Goal: Task Accomplishment & Management: Manage account settings

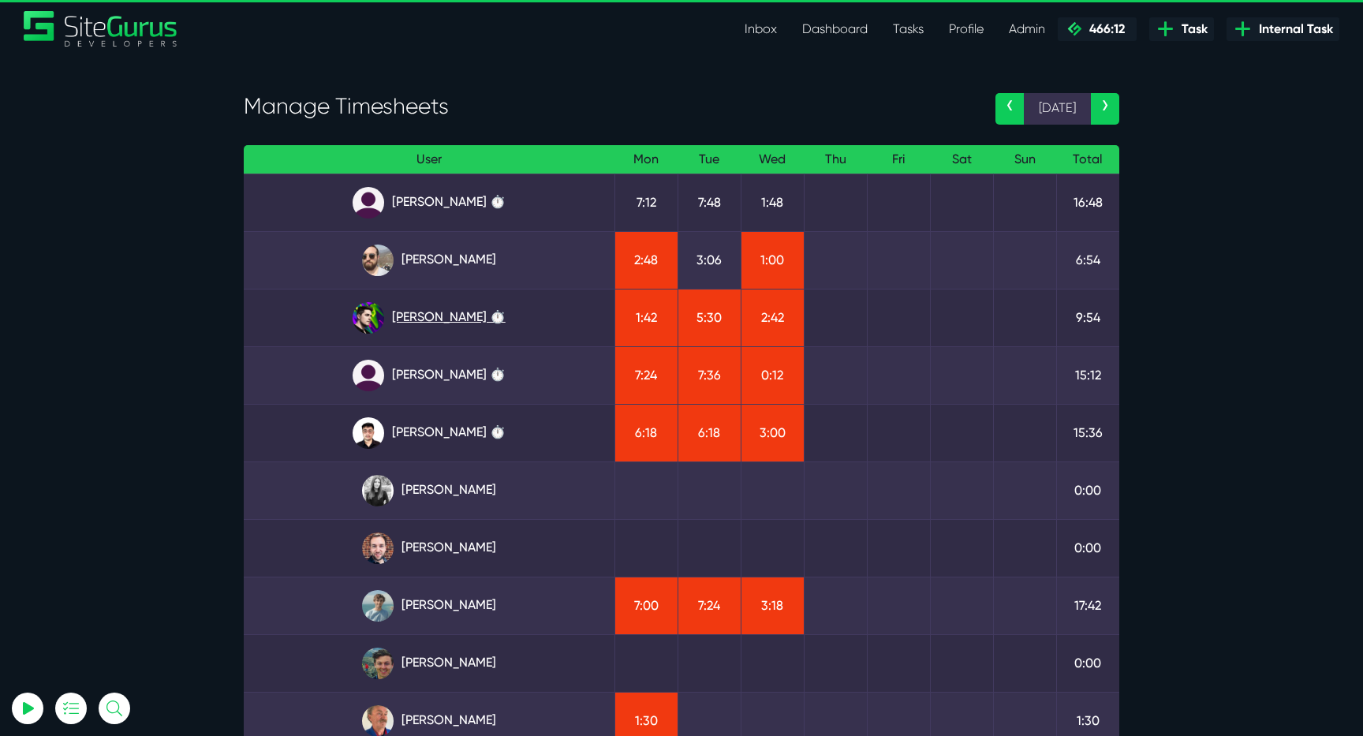
click at [466, 312] on link "Josh Carter ⏱️" at bounding box center [429, 318] width 346 height 32
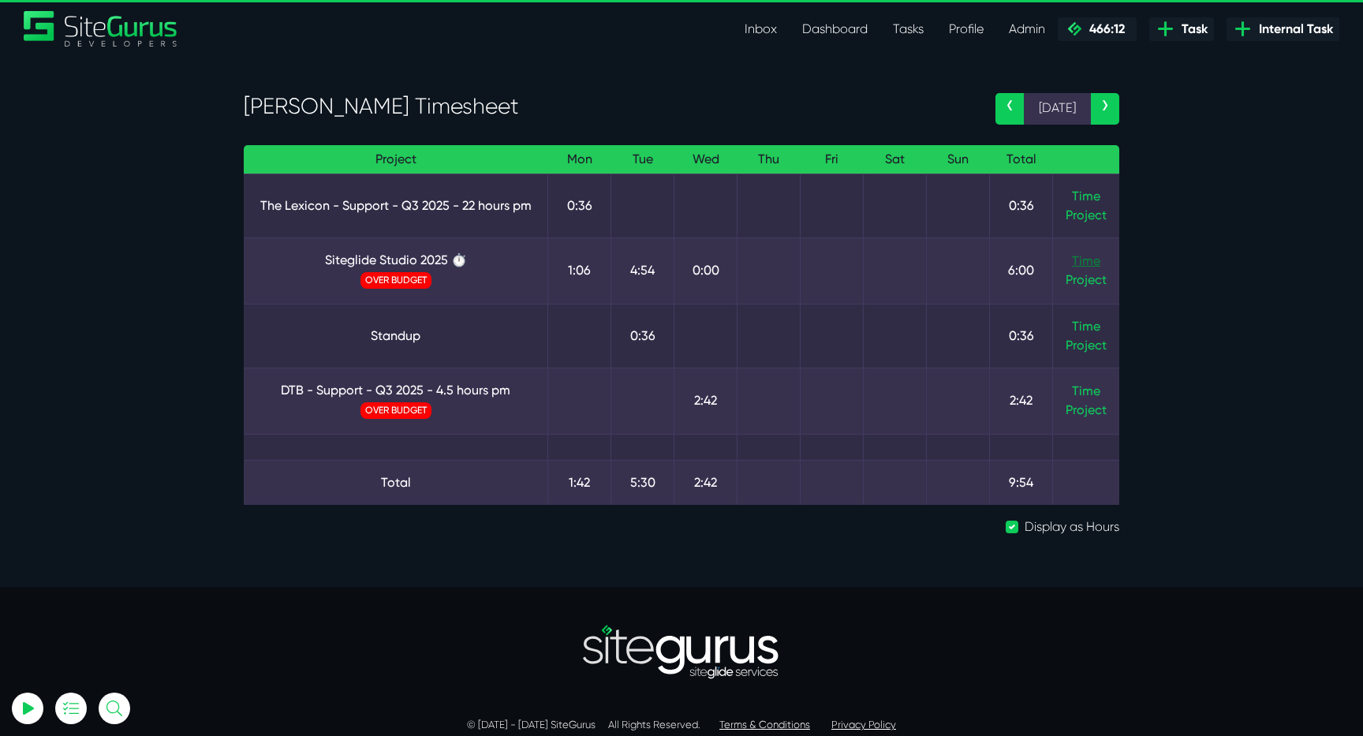
click at [1078, 256] on link "Time" at bounding box center [1086, 260] width 28 height 15
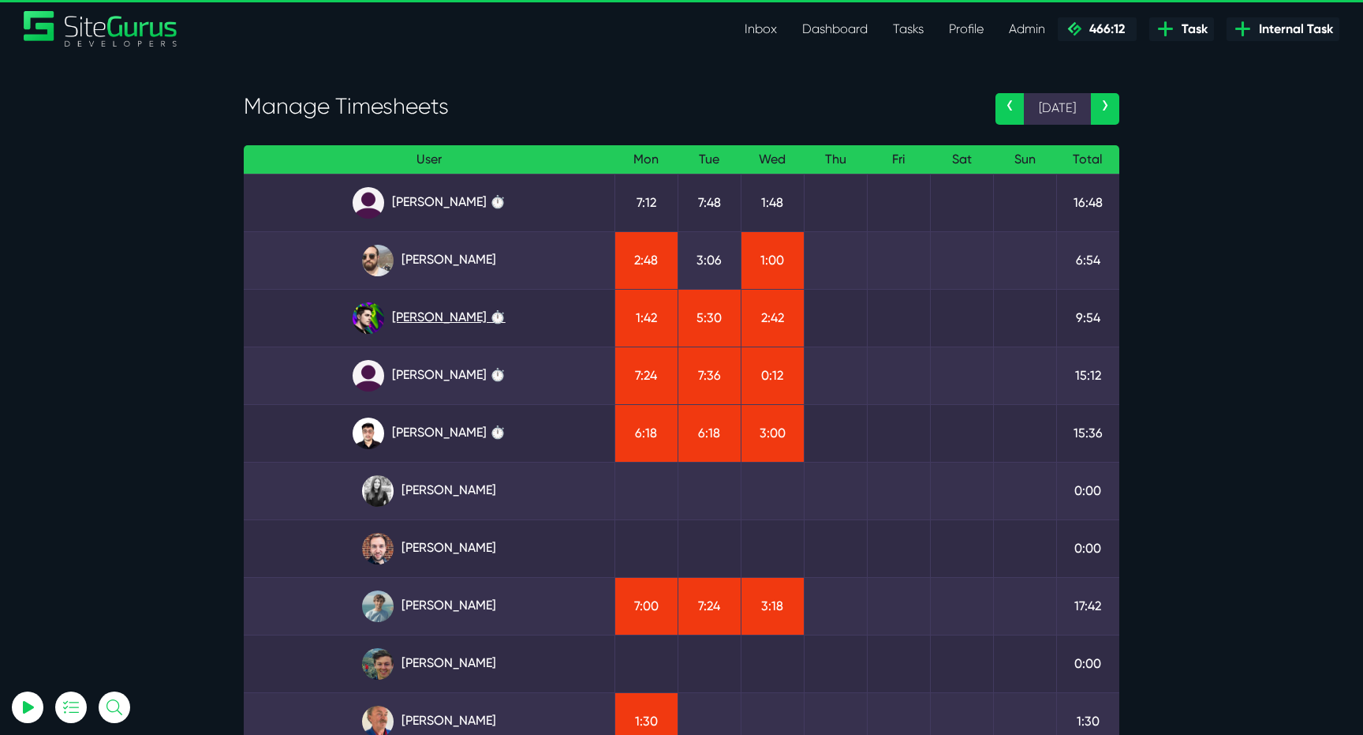
click at [459, 319] on link "Josh Carter ⏱️" at bounding box center [429, 318] width 346 height 32
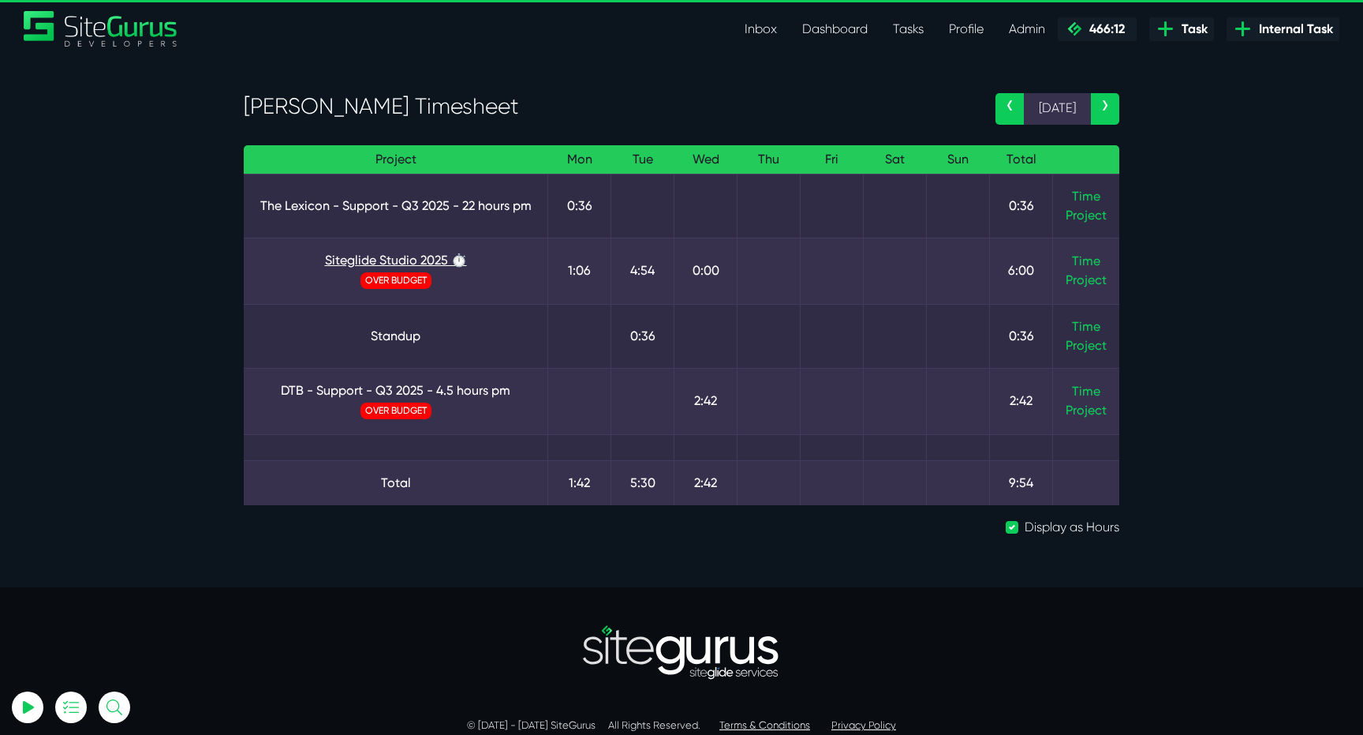
click at [383, 264] on link "Siteglide Studio 2025 ⏱️" at bounding box center [395, 260] width 279 height 19
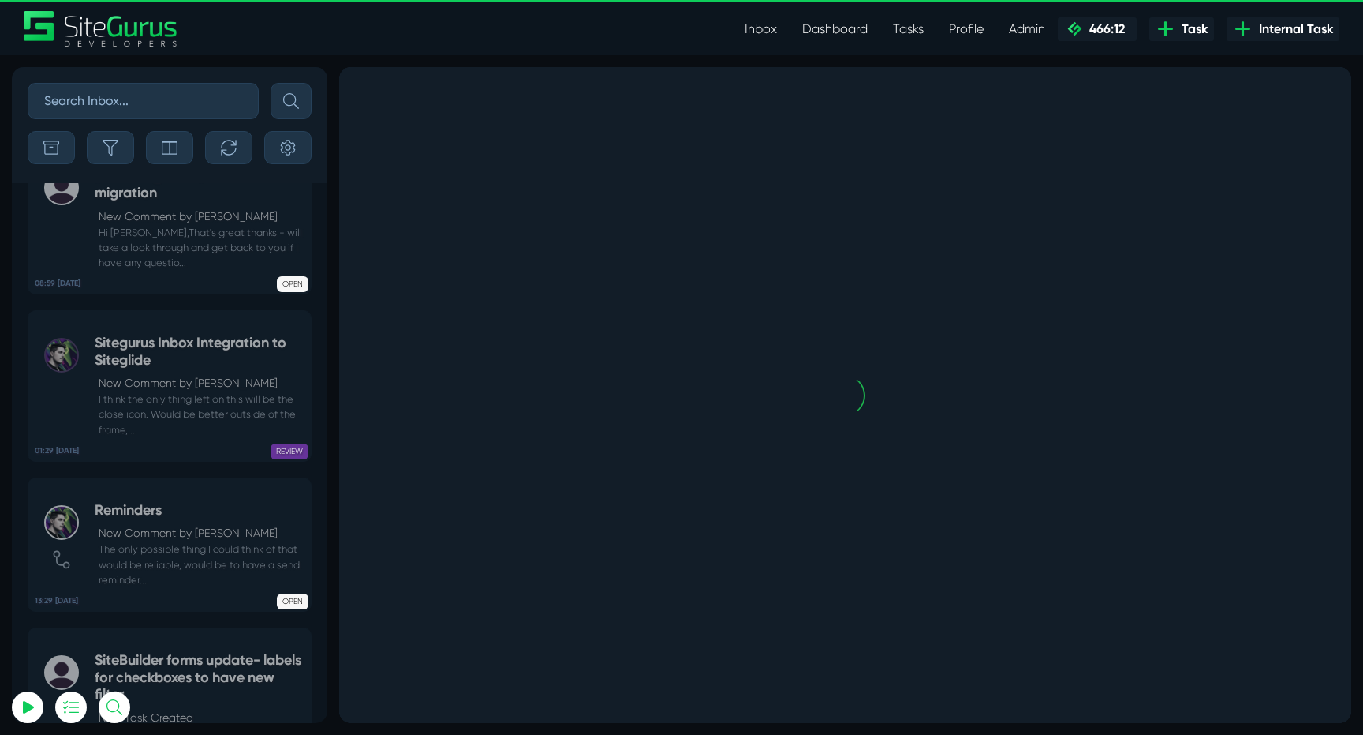
scroll to position [-176, 0]
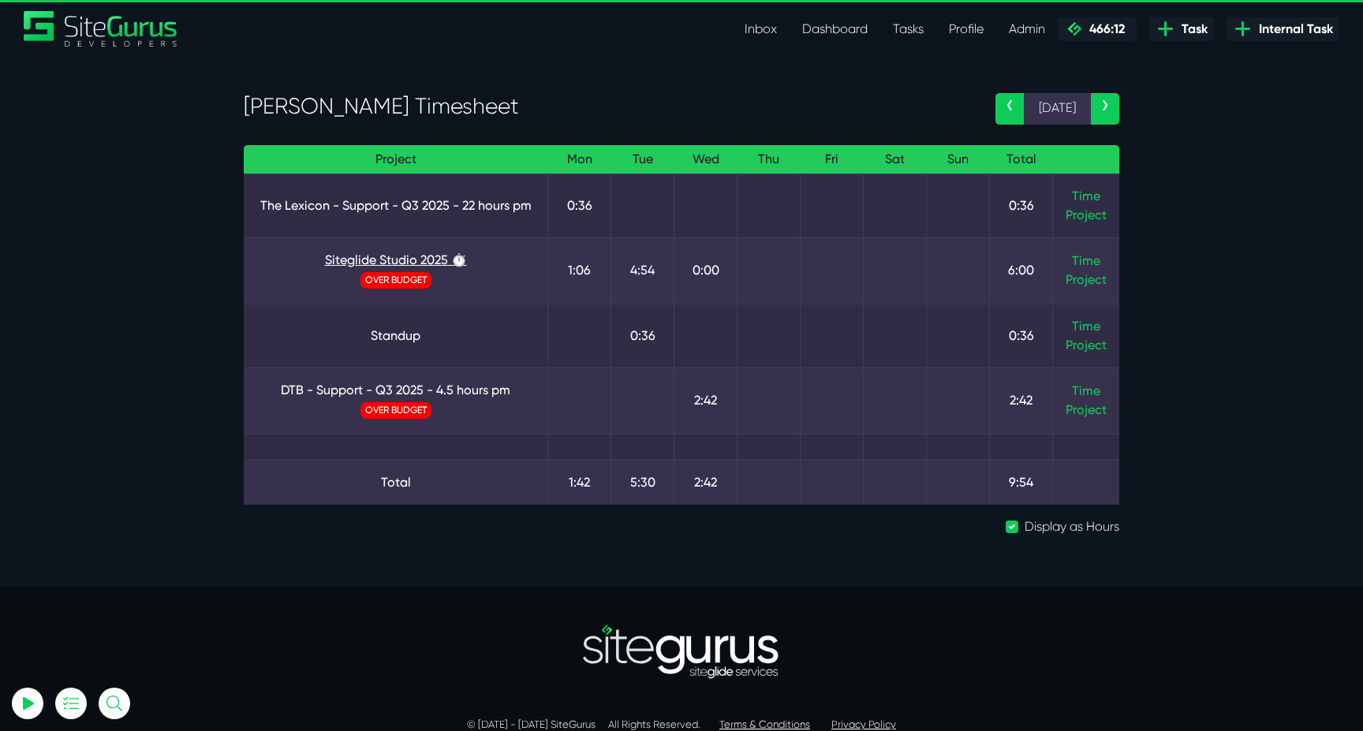
click at [410, 255] on link "Siteglide Studio 2025 ⏱️" at bounding box center [395, 260] width 279 height 19
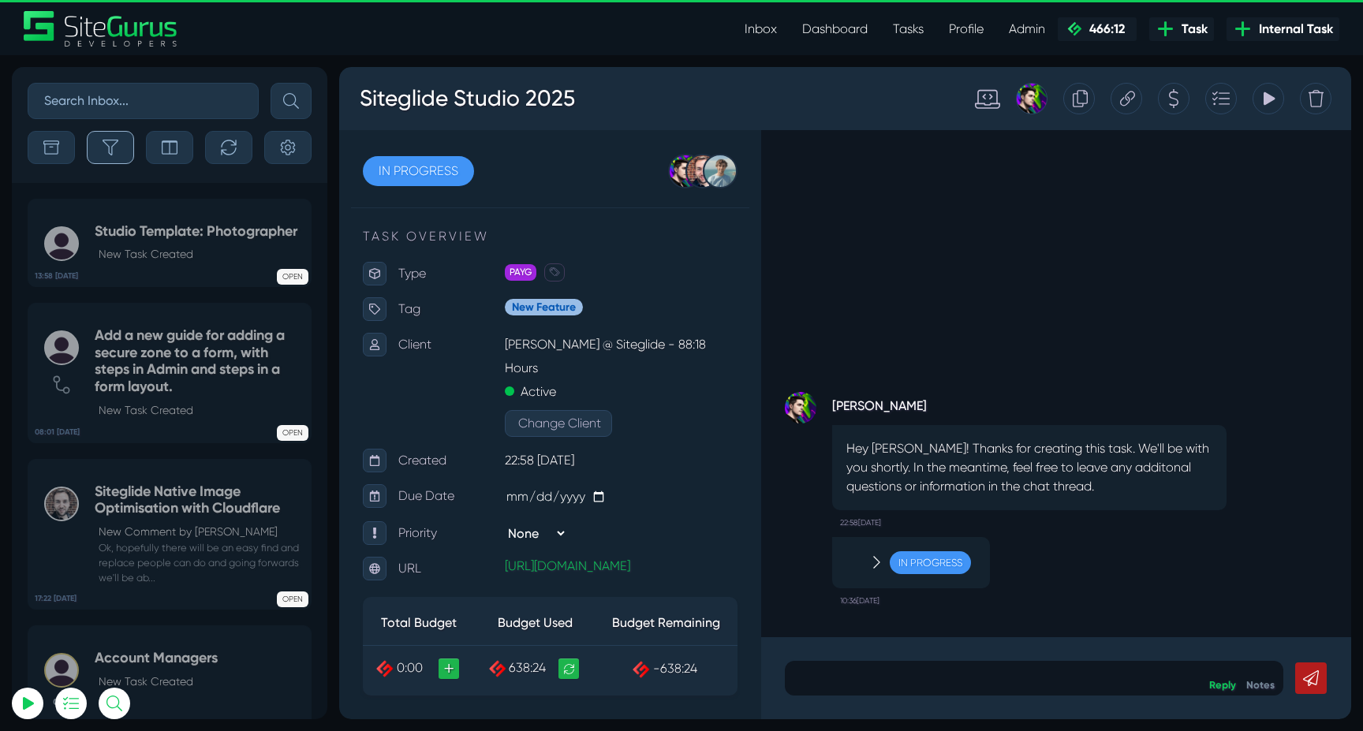
click at [103, 156] on button "button" at bounding box center [110, 147] width 47 height 33
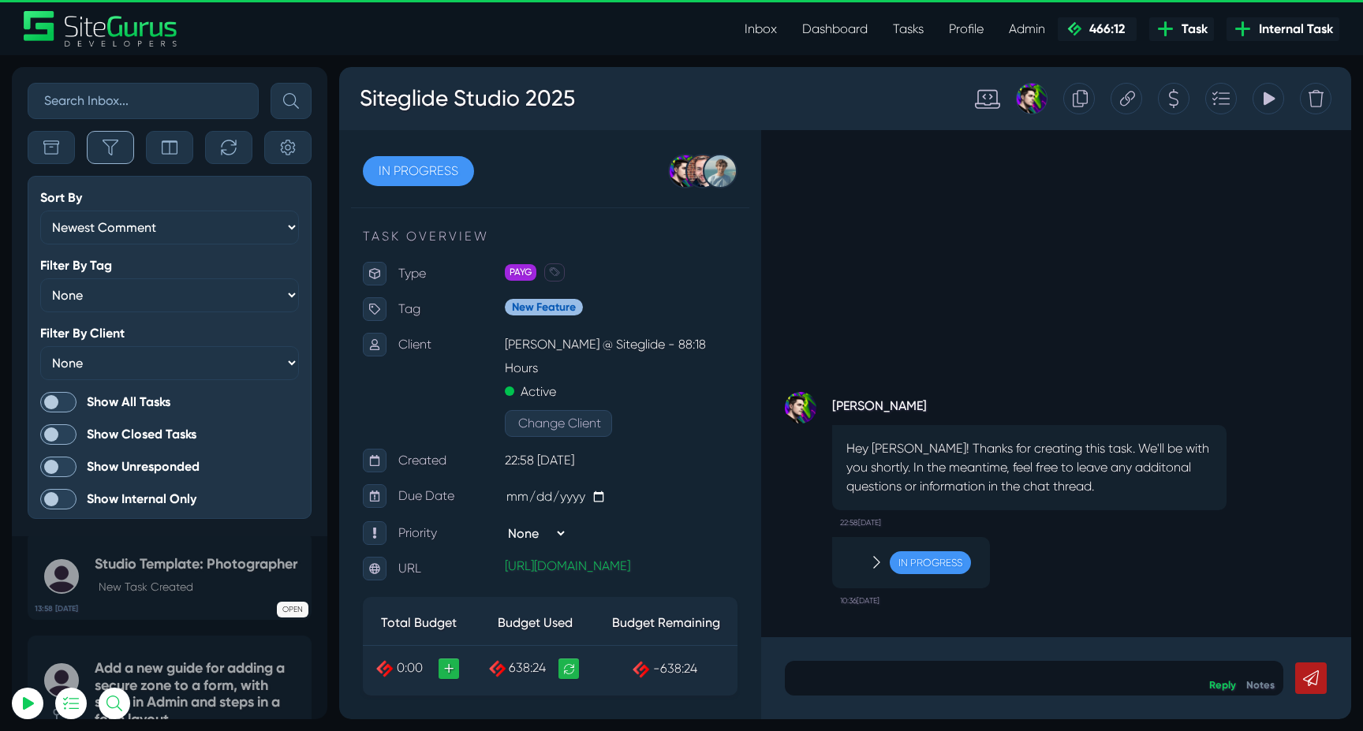
scroll to position [-4303, 0]
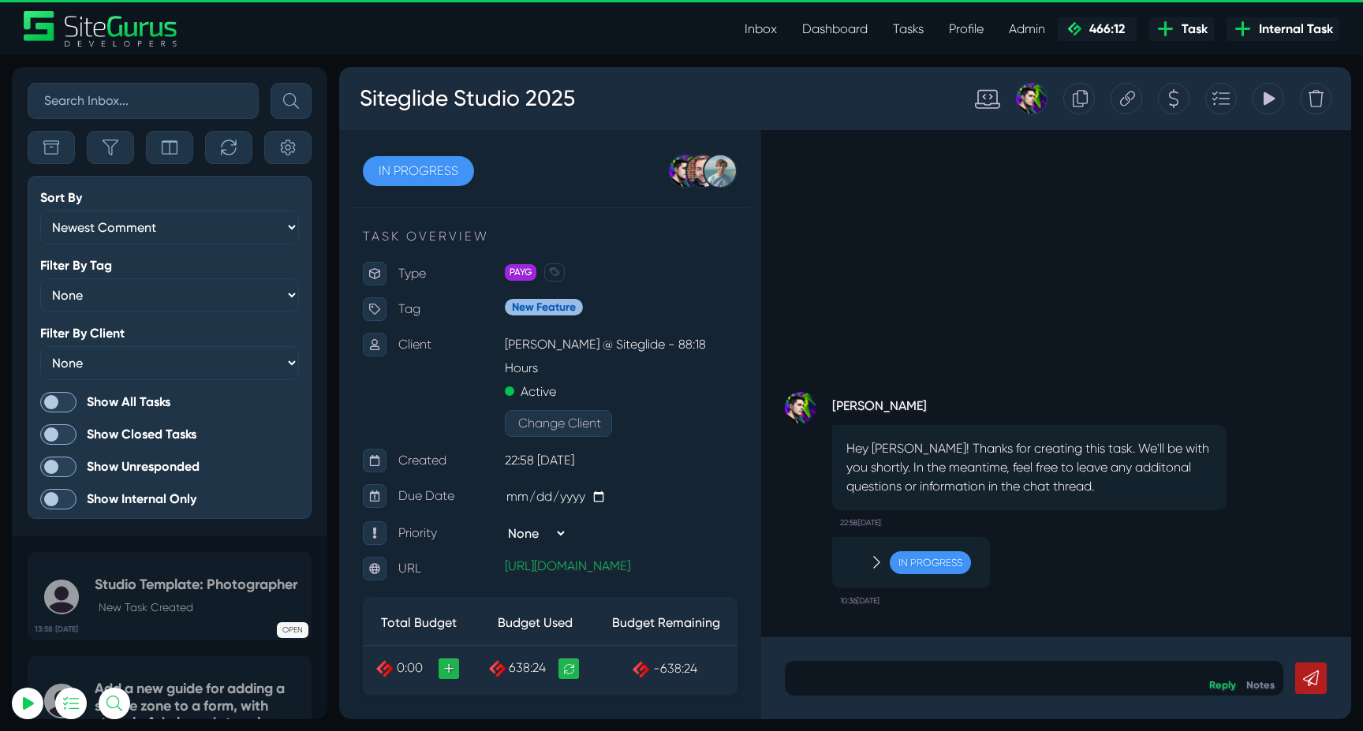
click at [65, 406] on span at bounding box center [58, 402] width 36 height 21
click at [0, 0] on input "Show All Tasks" at bounding box center [0, 0] width 0 height 0
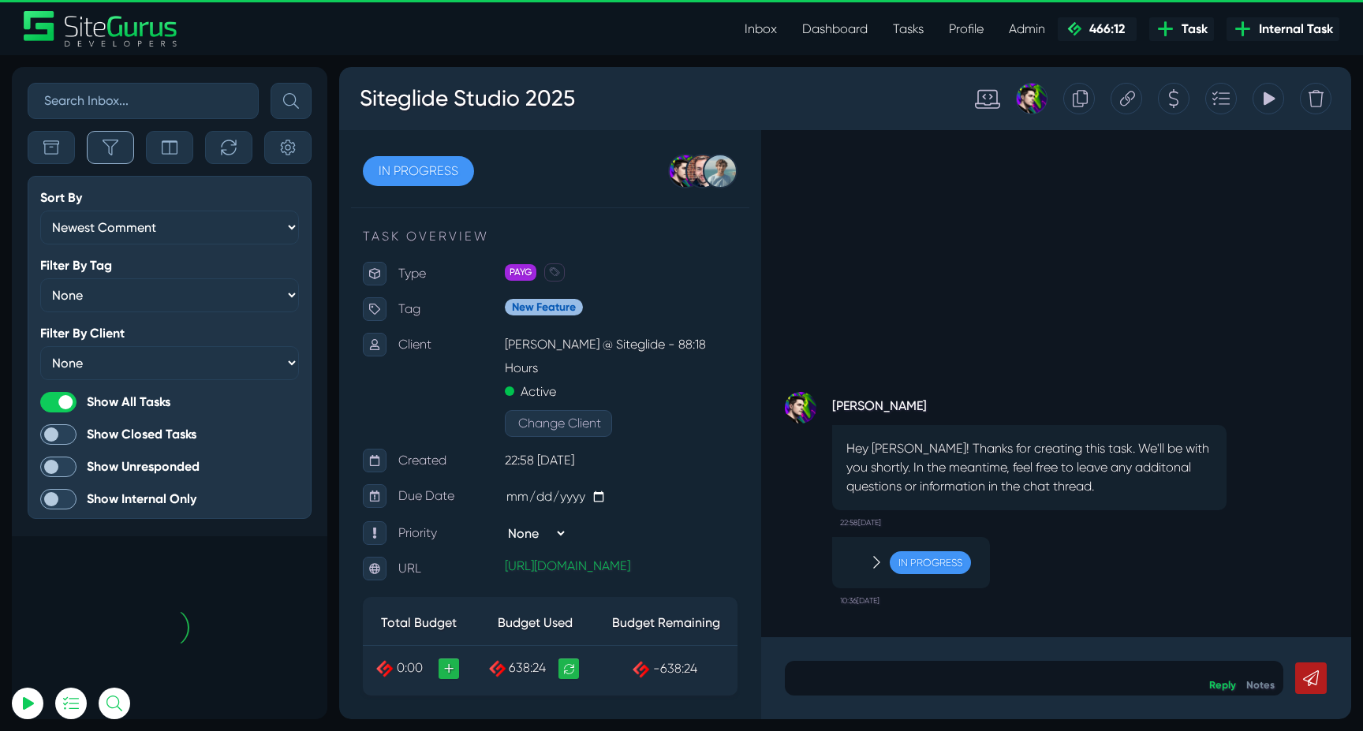
click at [121, 144] on button "button" at bounding box center [110, 147] width 47 height 33
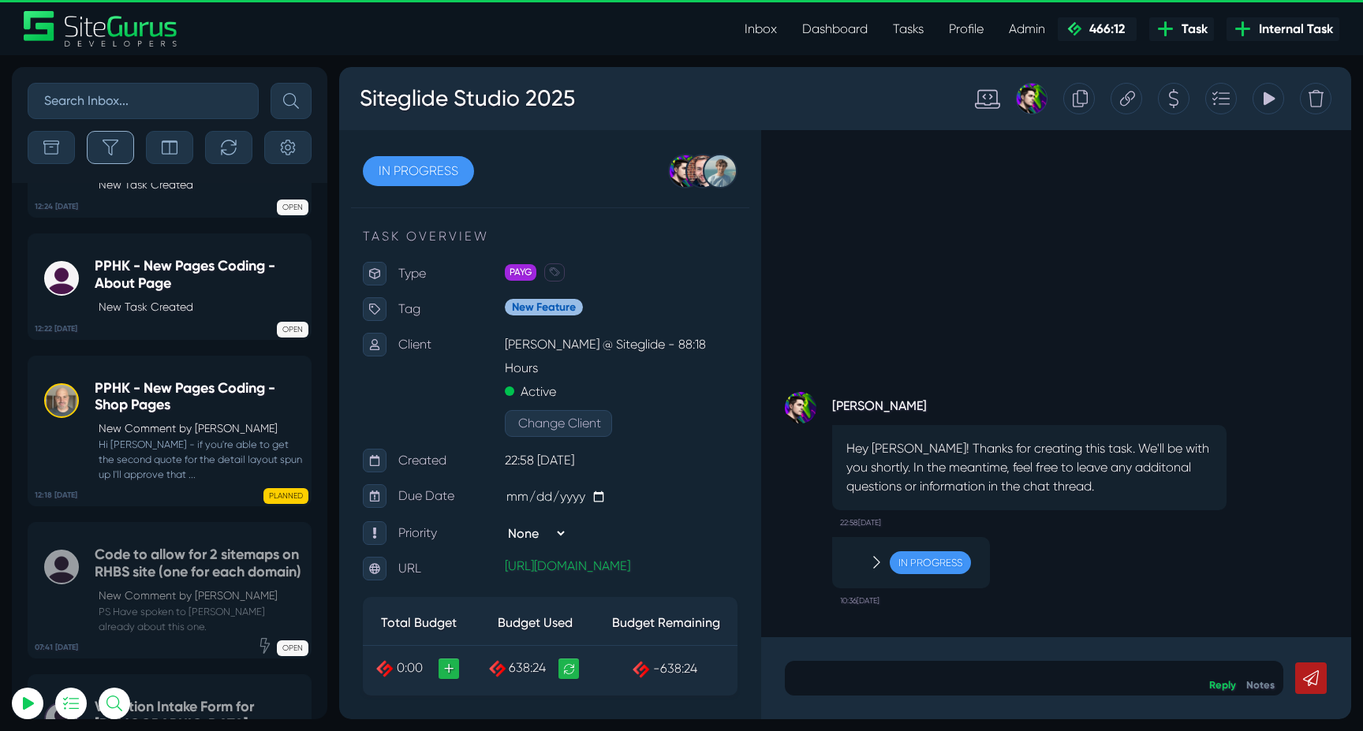
scroll to position [-63744, 0]
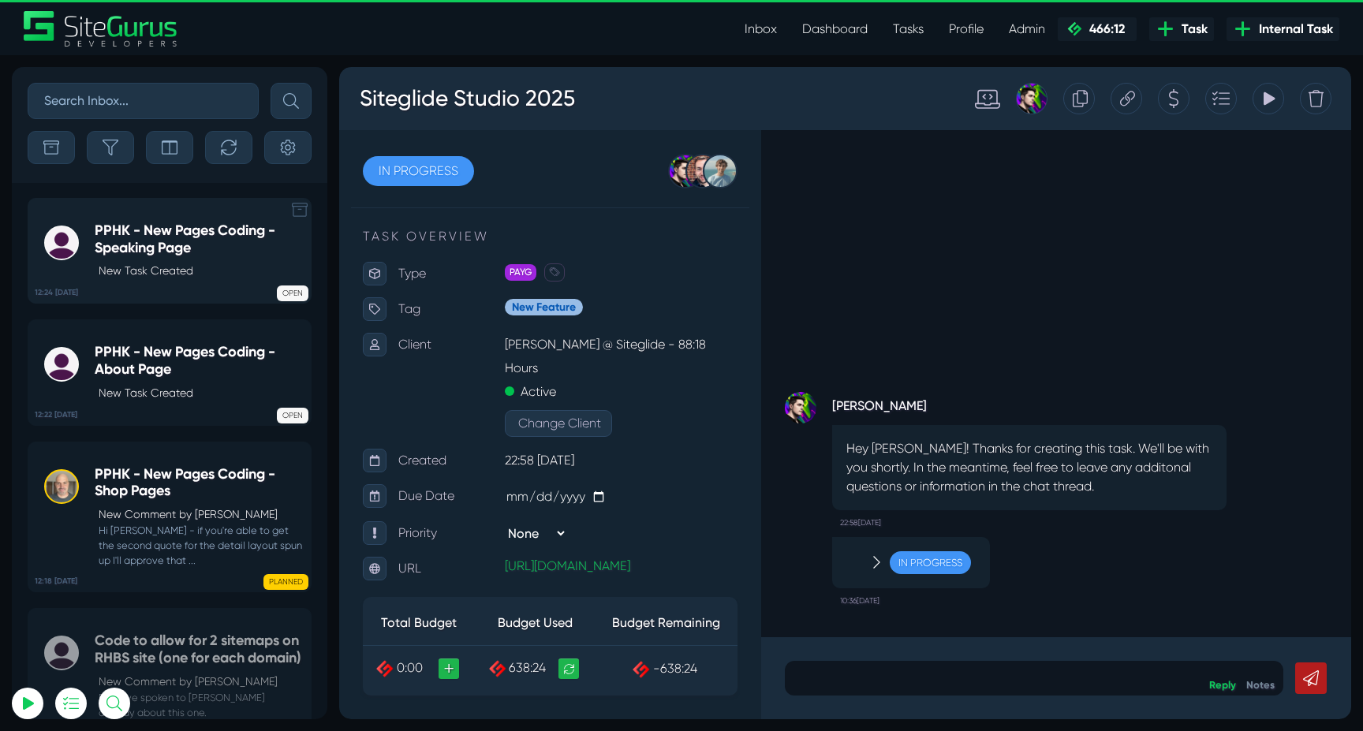
click at [148, 267] on p "New Task Created" at bounding box center [201, 271] width 204 height 17
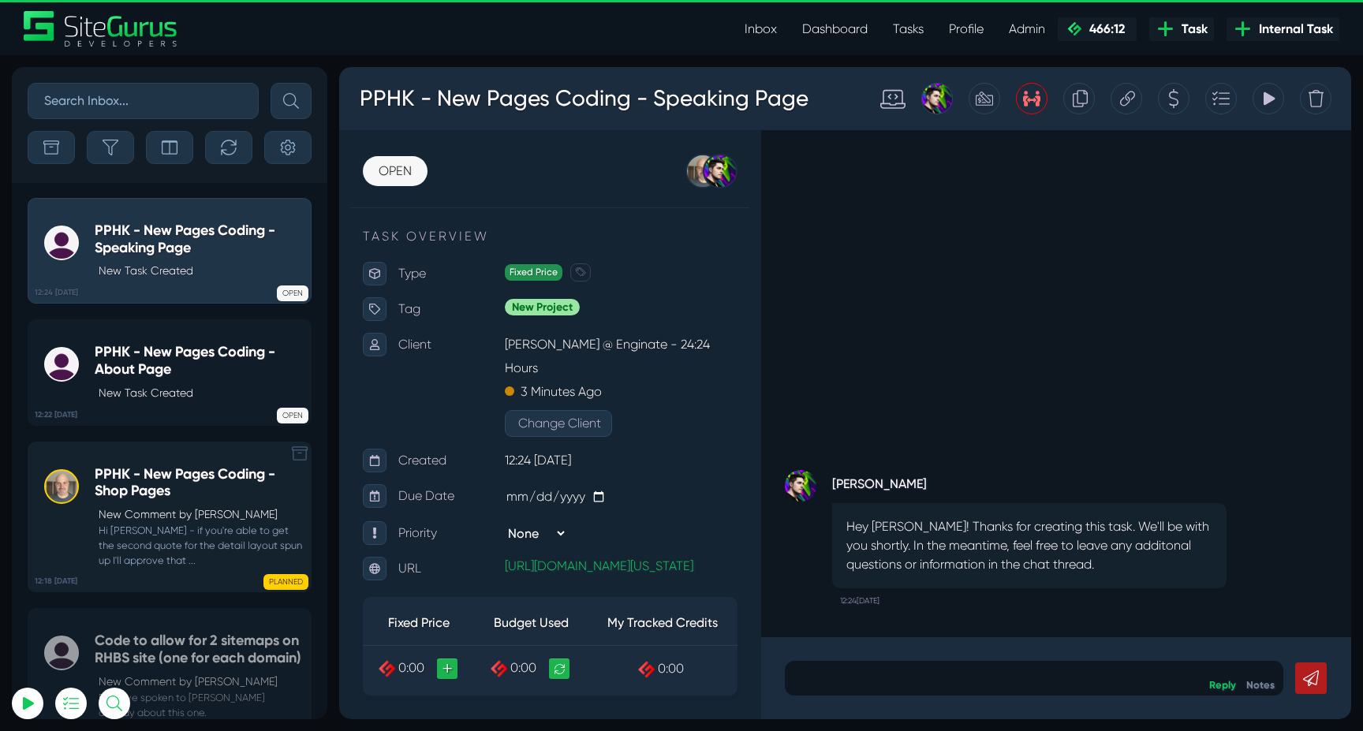
click at [187, 469] on h5 "PPHK - New Pages Coding - Shop Pages" at bounding box center [199, 483] width 208 height 34
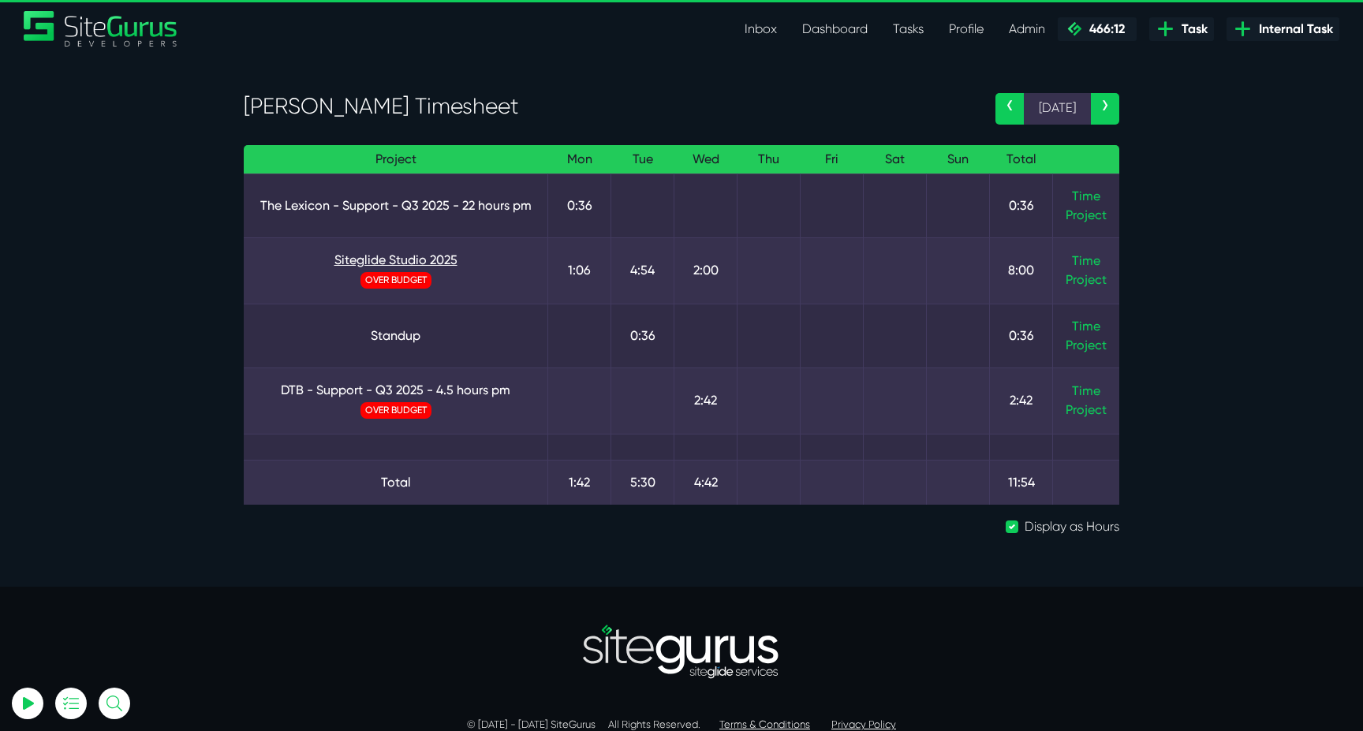
click at [434, 259] on link "Siteglide Studio 2025" at bounding box center [395, 260] width 279 height 19
click at [1090, 260] on link "Time" at bounding box center [1086, 260] width 28 height 15
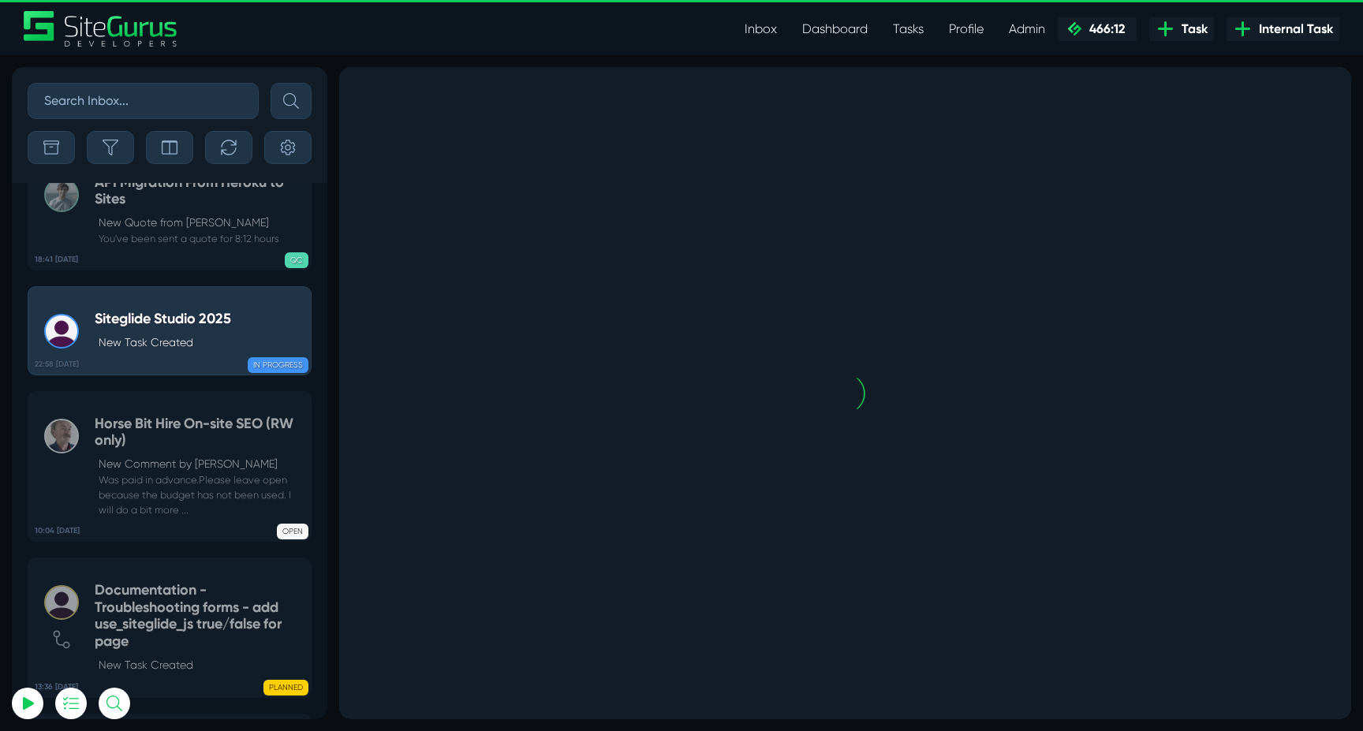
scroll to position [-179, 0]
